Goal: Information Seeking & Learning: Learn about a topic

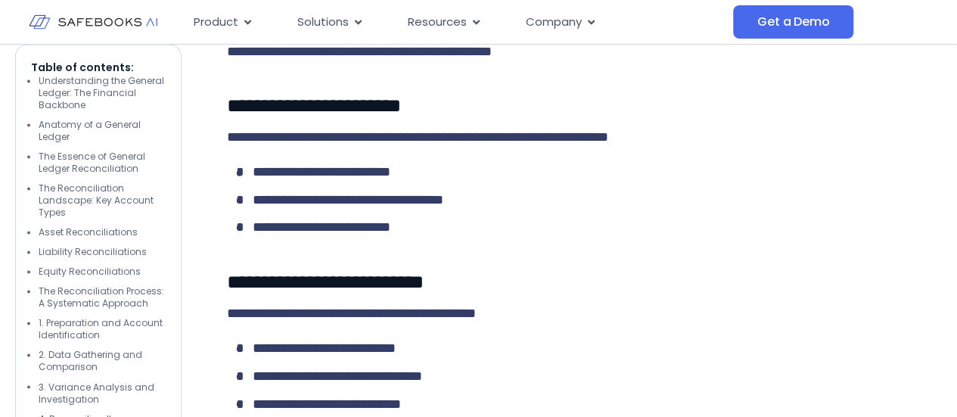
scroll to position [6812, 0]
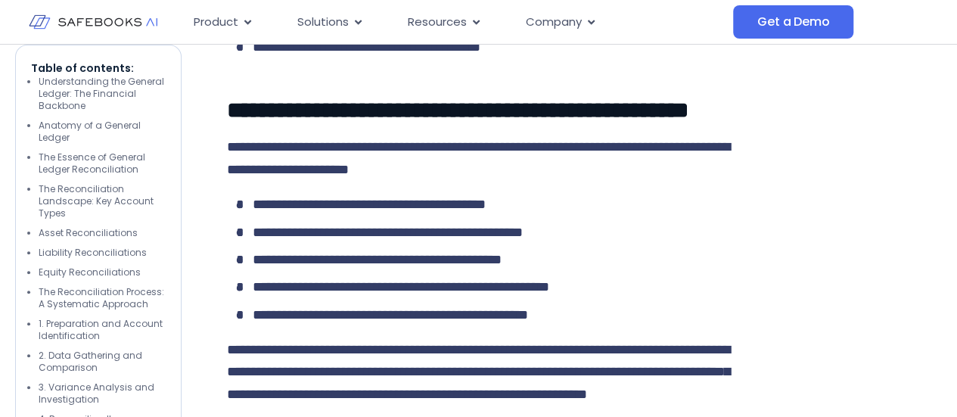
scroll to position [8734, 0]
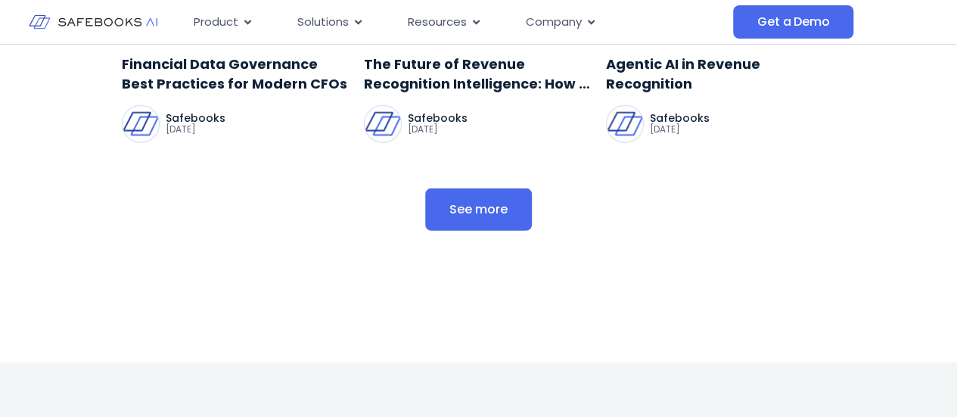
scroll to position [10626, 0]
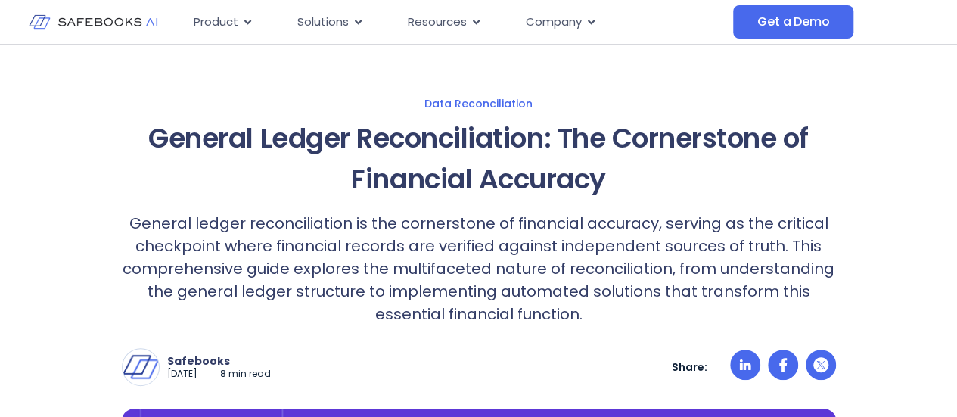
scroll to position [151, 0]
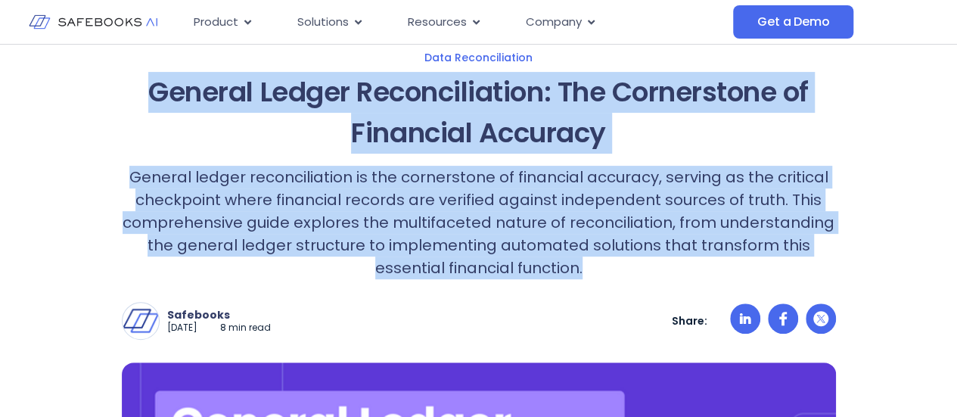
drag, startPoint x: 148, startPoint y: 86, endPoint x: 590, endPoint y: 273, distance: 479.5
click at [590, 273] on div "General Ledger Reconciliation: The Cornerstone of Financial Accuracy General le…" at bounding box center [479, 175] width 714 height 207
click at [657, 145] on h1 "General Ledger Reconciliation: The Cornerstone of Financial Accuracy" at bounding box center [479, 113] width 714 height 82
drag, startPoint x: 142, startPoint y: 87, endPoint x: 590, endPoint y: 276, distance: 486.4
click at [590, 276] on div "General Ledger Reconciliation: The Cornerstone of Financial Accuracy General le…" at bounding box center [479, 175] width 714 height 207
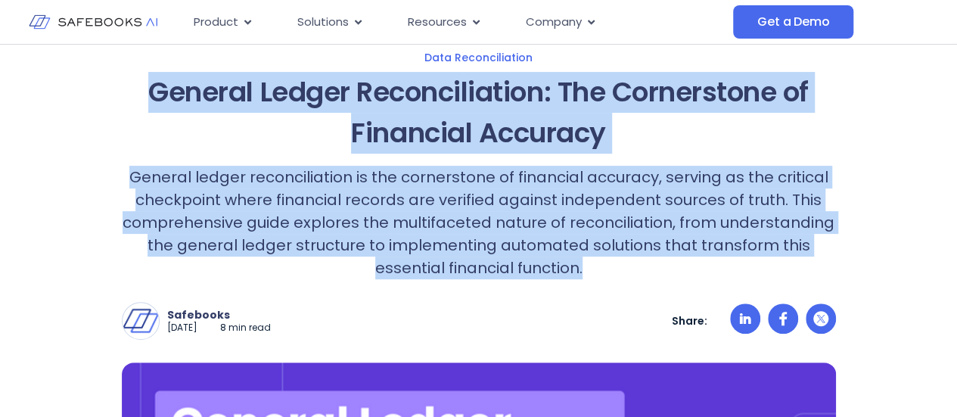
click at [658, 139] on h1 "General Ledger Reconciliation: The Cornerstone of Financial Accuracy" at bounding box center [479, 113] width 714 height 82
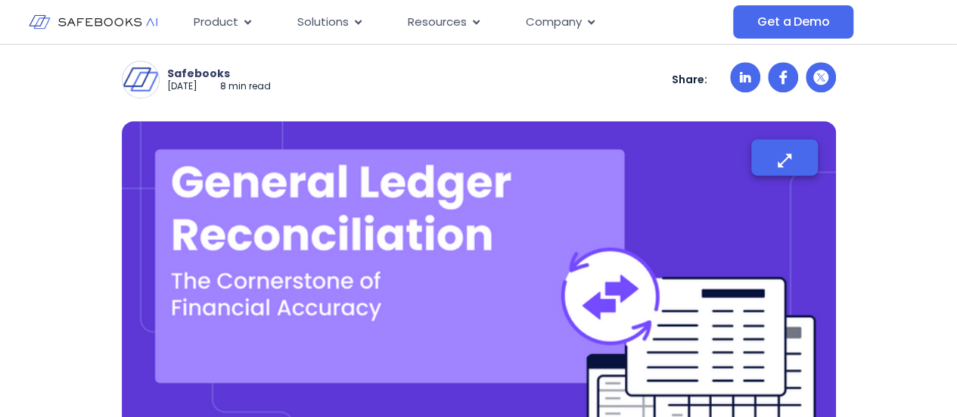
scroll to position [303, 0]
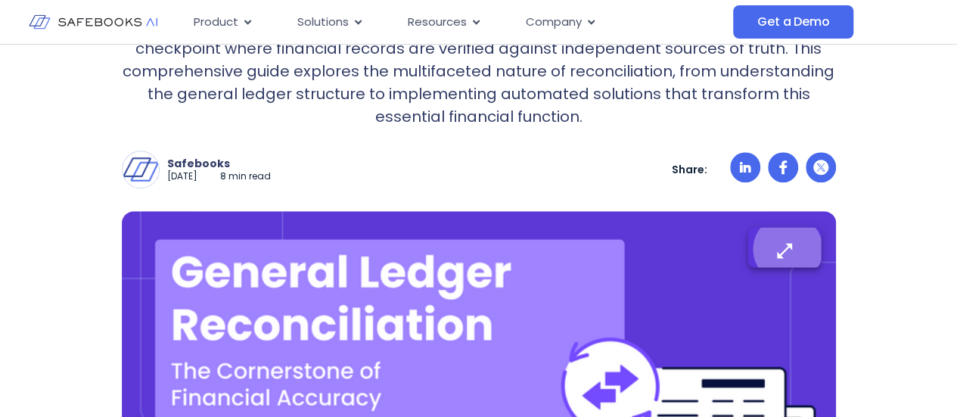
click at [792, 243] on icon "button" at bounding box center [784, 251] width 20 height 20
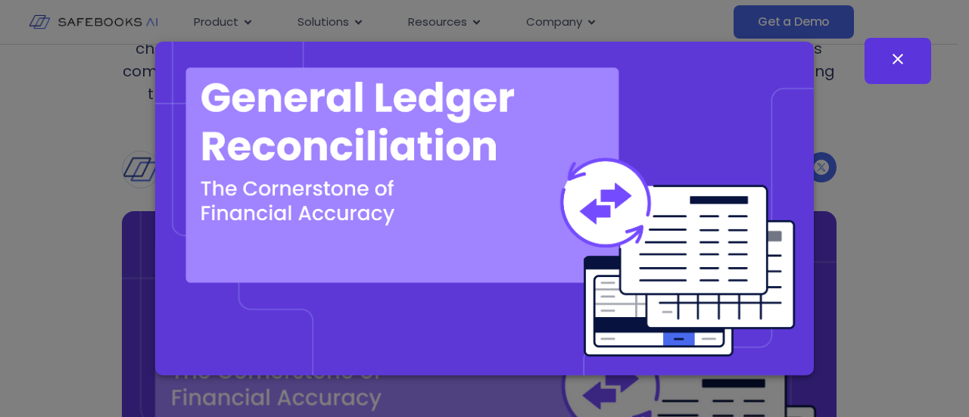
click at [902, 63] on icon "button" at bounding box center [897, 59] width 11 height 11
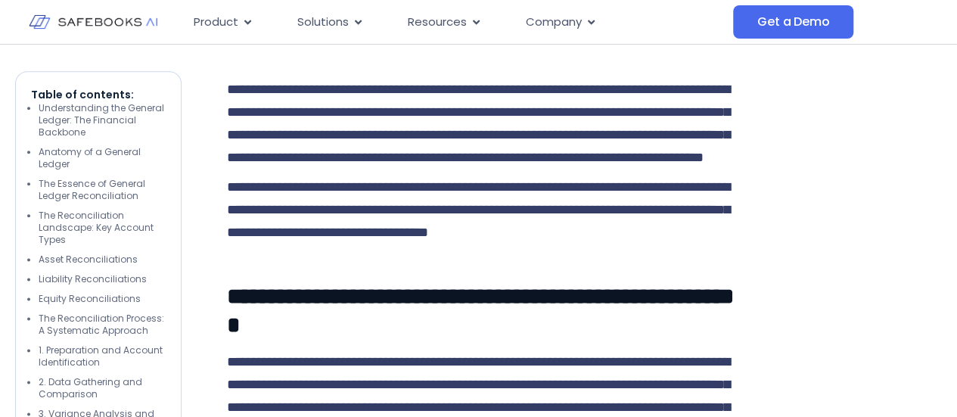
scroll to position [833, 0]
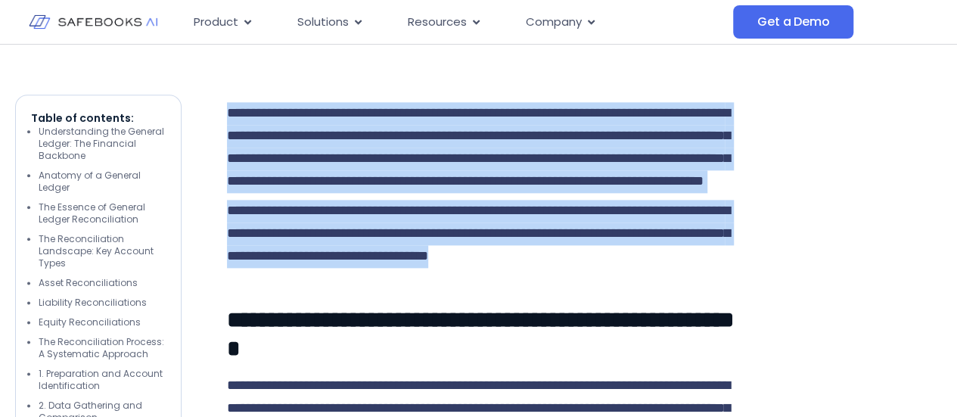
drag, startPoint x: 229, startPoint y: 111, endPoint x: 377, endPoint y: 320, distance: 256.2
click at [493, 193] on p "**********" at bounding box center [478, 147] width 503 height 91
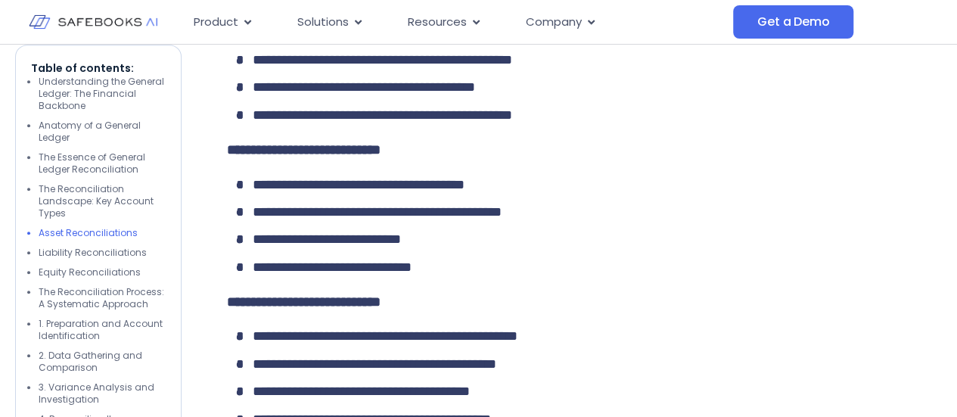
scroll to position [3406, 0]
